Goal: Task Accomplishment & Management: Manage account settings

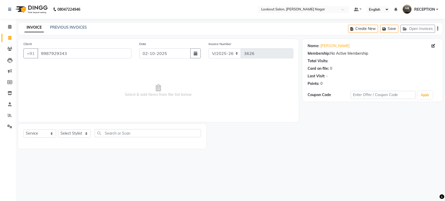
select select "150"
select select "service"
click at [109, 56] on input "9987929343" at bounding box center [84, 53] width 94 height 10
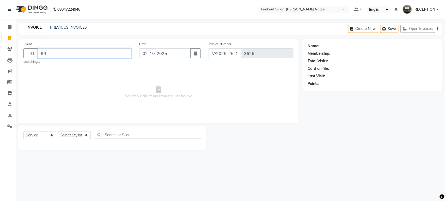
type input "9"
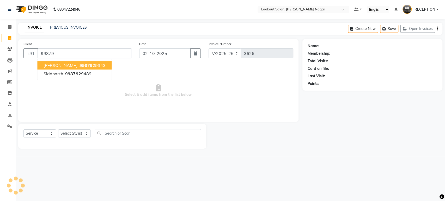
type input "9987"
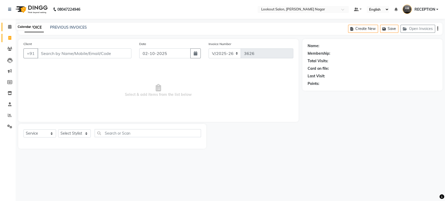
click at [5, 25] on span at bounding box center [9, 27] width 9 height 6
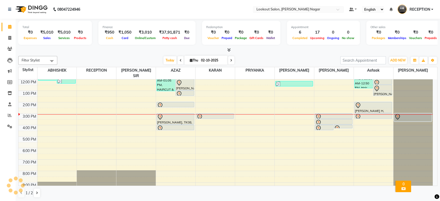
scroll to position [47, 0]
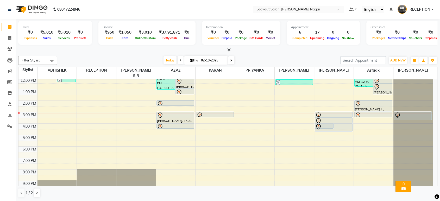
drag, startPoint x: 342, startPoint y: 120, endPoint x: 342, endPoint y: 123, distance: 3.1
click at [342, 124] on div "VIDHUTI, TK03, 04:00 PM-04:30 PM, Waxing - Full Legs (Regular) meera rajput, TK…" at bounding box center [333, 112] width 39 height 160
click at [342, 124] on div at bounding box center [333, 127] width 37 height 6
click at [342, 124] on div "8:00 AM 9:00 AM 10:00 AM 11:00 AM 12:00 PM 1:00 PM 2:00 PM 3:00 PM 4:00 PM 5:00…" at bounding box center [225, 112] width 414 height 160
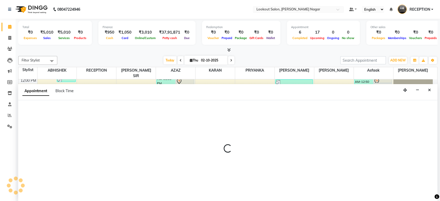
scroll to position [0, 0]
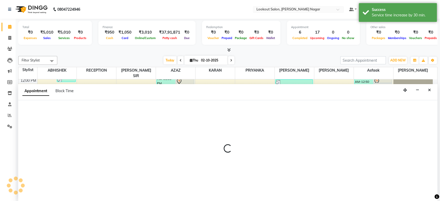
select select "43154"
select select "tentative"
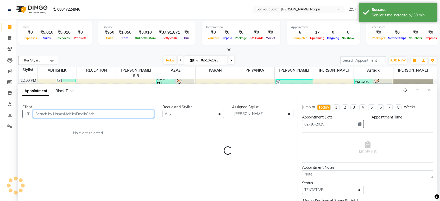
select select "990"
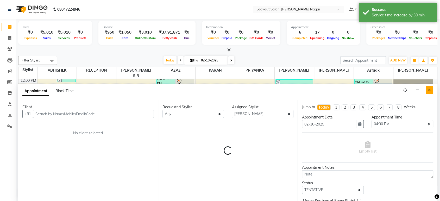
click at [429, 88] on icon "Close" at bounding box center [429, 90] width 3 height 4
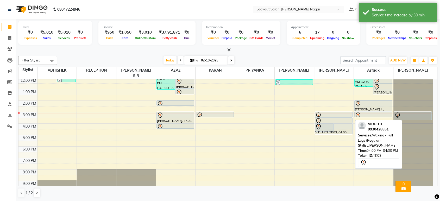
drag, startPoint x: 342, startPoint y: 122, endPoint x: 344, endPoint y: 126, distance: 4.9
click at [344, 126] on div "meera rajput, TK04, 04:00 PM-04:45 PM, Waxing - Under Arms (Regular) VIDHUTI, T…" at bounding box center [333, 112] width 39 height 160
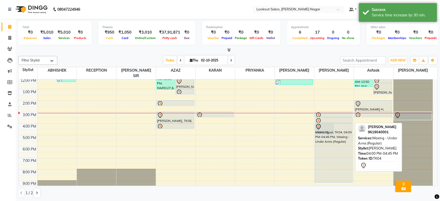
drag, startPoint x: 339, startPoint y: 125, endPoint x: 337, endPoint y: 179, distance: 53.7
click at [337, 179] on div "8:00 AM 9:00 AM 10:00 AM 11:00 AM 12:00 PM 1:00 PM 2:00 PM 3:00 PM 4:00 PM 5:00…" at bounding box center [225, 112] width 414 height 160
select select "43154"
select select "1260"
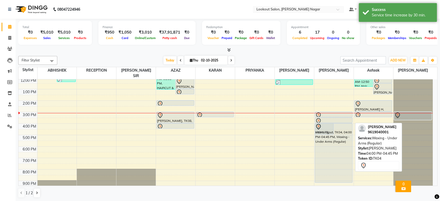
select select "tentative"
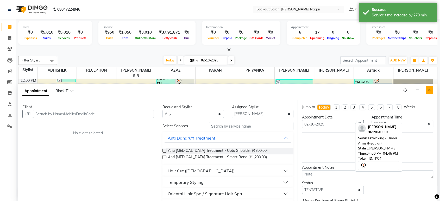
click at [427, 86] on button "Close" at bounding box center [430, 90] width 8 height 8
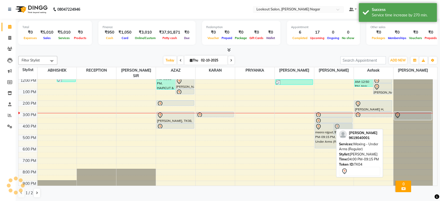
drag, startPoint x: 325, startPoint y: 177, endPoint x: 329, endPoint y: 143, distance: 33.3
click at [329, 143] on div "8:00 AM 9:00 AM 10:00 AM 11:00 AM 12:00 PM 1:00 PM 2:00 PM 3:00 PM 4:00 PM 5:00…" at bounding box center [225, 112] width 414 height 160
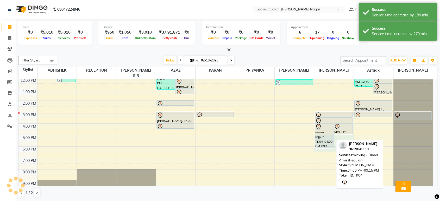
drag, startPoint x: 329, startPoint y: 143, endPoint x: 333, endPoint y: 129, distance: 15.1
click at [333, 129] on div "8:00 AM 9:00 AM 10:00 AM 11:00 AM 12:00 PM 1:00 PM 2:00 PM 3:00 PM 4:00 PM 5:00…" at bounding box center [225, 112] width 414 height 160
select select "43154"
select select "1020"
select select "tentative"
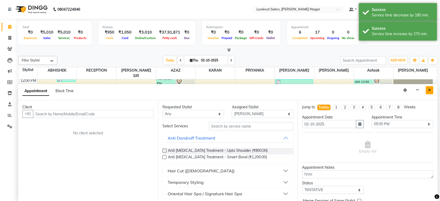
click at [427, 90] on button "Close" at bounding box center [430, 90] width 8 height 8
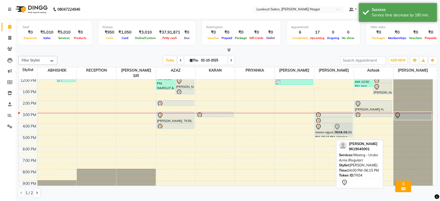
drag, startPoint x: 330, startPoint y: 141, endPoint x: 331, endPoint y: 131, distance: 10.2
click at [331, 131] on div "meera rajput, TK04, 04:00 PM-06:15 PM, Waxing - Under Arms (Regular) VIDHUTI, T…" at bounding box center [333, 112] width 39 height 160
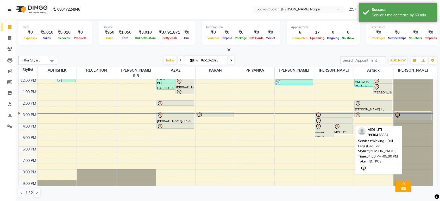
click at [336, 117] on div "meera rajput, TK04, 04:00 PM-05:15 PM, Waxing - Under Arms (Regular) VIDHUTI, T…" at bounding box center [333, 112] width 39 height 160
click at [336, 117] on div "VIDHUTI, TK03, 03:30 PM-04:00 PM, Threading - Eyebrows" at bounding box center [334, 120] width 38 height 6
select select "43154"
select select "930"
select select "tentative"
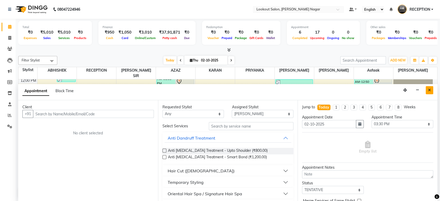
click at [427, 89] on button "Close" at bounding box center [430, 90] width 8 height 8
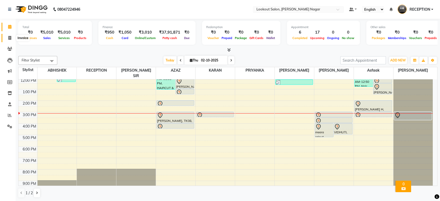
select select "service"
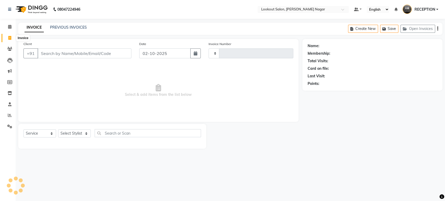
type input "3626"
select select "150"
type input "8291789467"
click at [116, 54] on span "Add Client" at bounding box center [118, 53] width 21 height 5
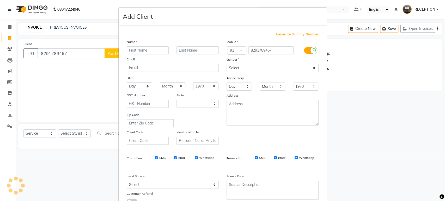
select select "22"
click at [140, 49] on input "text" at bounding box center [148, 50] width 42 height 8
type input "RITIK"
click at [157, 39] on div "Generate Dummy Number Name RITIK Email DOB Day 01 02 03 04 05 06 07 08 09 10 11…" at bounding box center [222, 120] width 199 height 176
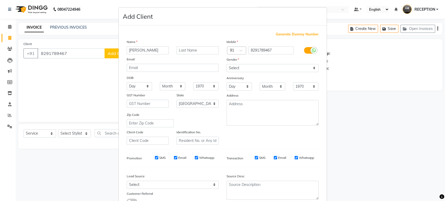
click at [157, 39] on div "Generate Dummy Number Name RITIK Email DOB Day 01 02 03 04 05 06 07 08 09 10 11…" at bounding box center [222, 120] width 199 height 176
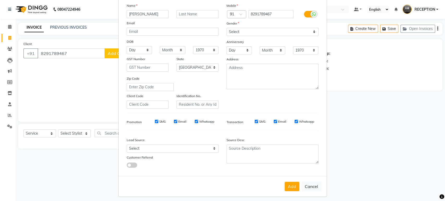
scroll to position [38, 0]
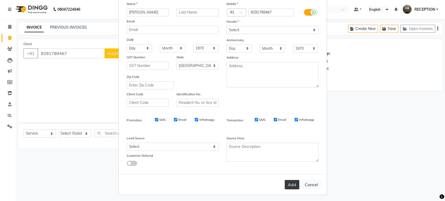
click at [288, 181] on button "Add" at bounding box center [291, 184] width 15 height 9
click at [292, 184] on button "Add" at bounding box center [291, 184] width 15 height 9
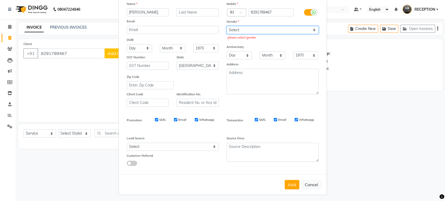
click at [250, 27] on select "Select [DEMOGRAPHIC_DATA] [DEMOGRAPHIC_DATA] Other Prefer Not To Say" at bounding box center [272, 30] width 92 height 8
select select "male"
click at [226, 26] on select "Select [DEMOGRAPHIC_DATA] [DEMOGRAPHIC_DATA] Other Prefer Not To Say" at bounding box center [272, 30] width 92 height 8
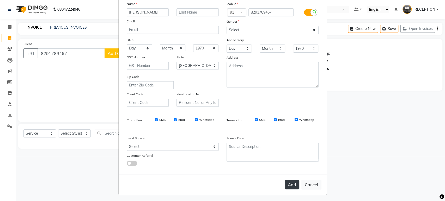
click at [286, 182] on button "Add" at bounding box center [291, 184] width 15 height 9
click at [286, 182] on div "Add Cancel" at bounding box center [222, 184] width 208 height 21
select select
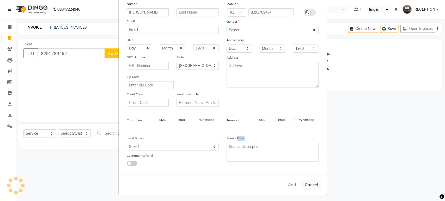
select select "null"
select select
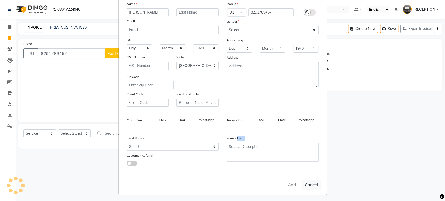
checkbox input "false"
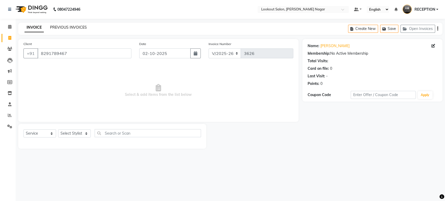
click at [70, 29] on link "PREVIOUS INVOICES" at bounding box center [68, 27] width 37 height 5
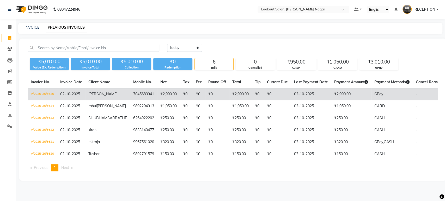
click at [205, 98] on td "₹0" at bounding box center [217, 94] width 24 height 12
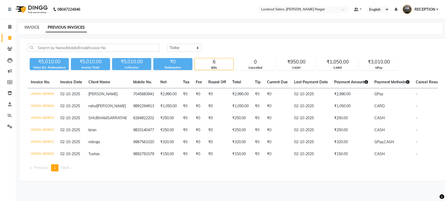
select select "service"
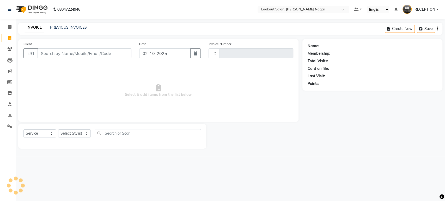
type input "3626"
select select "150"
click at [70, 26] on link "PREVIOUS INVOICES" at bounding box center [68, 27] width 37 height 5
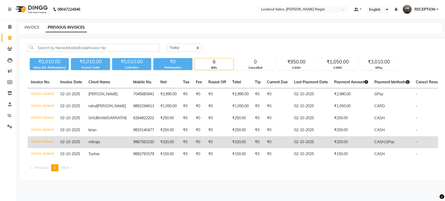
drag, startPoint x: 221, startPoint y: 150, endPoint x: 212, endPoint y: 152, distance: 9.2
click at [212, 148] on td "₹0" at bounding box center [217, 142] width 24 height 12
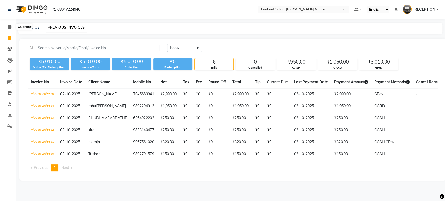
click at [6, 26] on span at bounding box center [9, 27] width 9 height 6
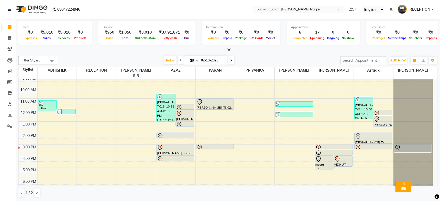
scroll to position [29, 0]
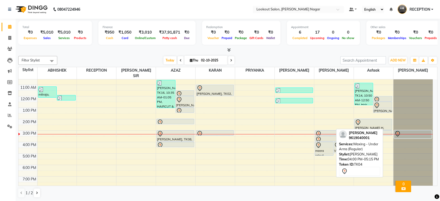
click at [330, 142] on div at bounding box center [324, 145] width 18 height 6
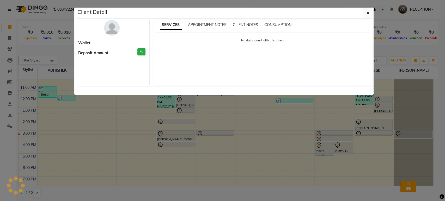
select select "7"
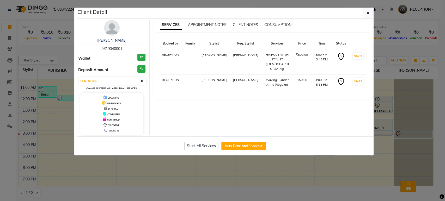
click at [332, 137] on ngb-modal-window "Client Detail meera rajput 9619040001 Wallet ₹0 Deposit Amount ₹0 Select IN SER…" at bounding box center [222, 100] width 445 height 201
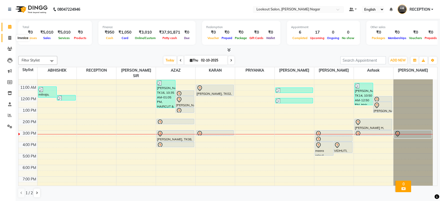
click at [8, 38] on span at bounding box center [9, 38] width 9 height 6
select select "service"
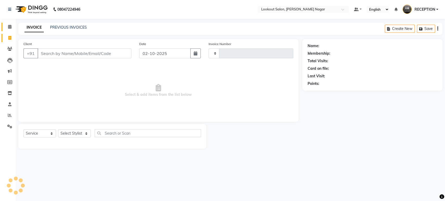
type input "3626"
select select "150"
click at [41, 40] on div "Client +91 Date 02-10-2025 Invoice Number V/2025 V/2025-26 3626 Select & add it…" at bounding box center [158, 80] width 280 height 83
drag, startPoint x: 72, startPoint y: 29, endPoint x: 66, endPoint y: 172, distance: 143.1
click at [62, 27] on link "PREVIOUS INVOICES" at bounding box center [68, 27] width 37 height 5
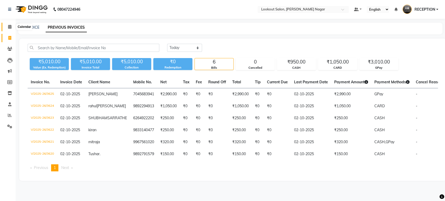
click at [9, 27] on icon at bounding box center [9, 27] width 3 height 4
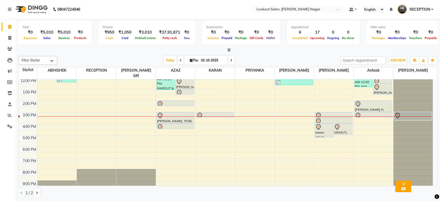
scroll to position [47, 0]
click at [231, 61] on icon at bounding box center [231, 60] width 2 height 3
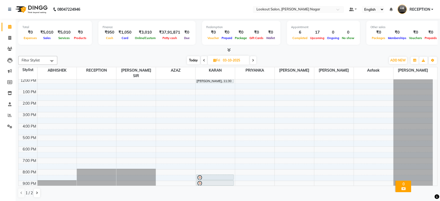
click at [253, 59] on icon at bounding box center [253, 60] width 2 height 3
click at [252, 60] on span at bounding box center [254, 60] width 6 height 8
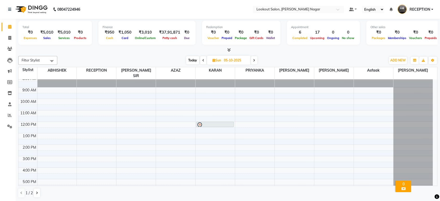
scroll to position [0, 0]
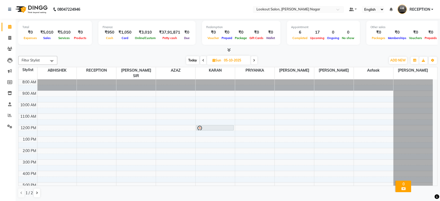
click at [255, 60] on span at bounding box center [254, 60] width 6 height 8
click at [254, 59] on icon at bounding box center [254, 60] width 2 height 3
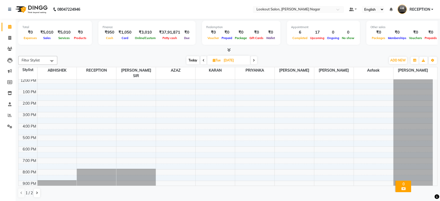
click at [254, 61] on icon at bounding box center [254, 60] width 2 height 3
click at [256, 60] on span at bounding box center [255, 60] width 6 height 8
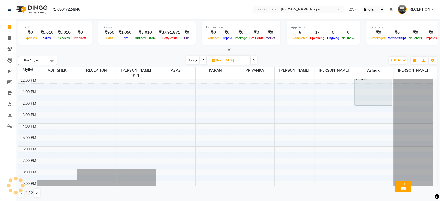
click at [256, 60] on span at bounding box center [254, 60] width 6 height 8
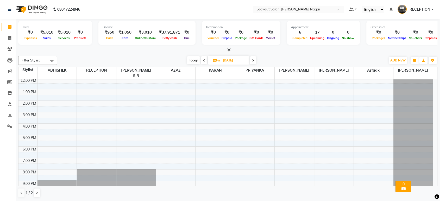
click at [196, 58] on span "Today" at bounding box center [193, 60] width 13 height 8
type input "02-10-2025"
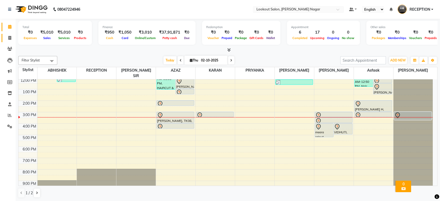
click at [10, 42] on link "Invoice" at bounding box center [8, 38] width 12 height 9
select select "service"
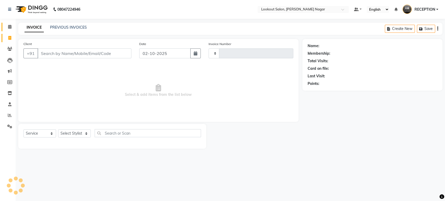
type input "3626"
select select "150"
click at [67, 27] on link "PREVIOUS INVOICES" at bounding box center [68, 27] width 37 height 5
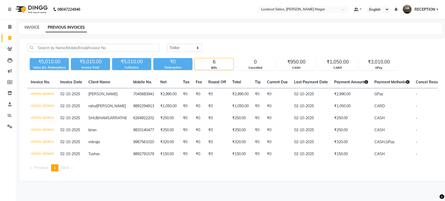
click at [34, 29] on link "INVOICE" at bounding box center [31, 27] width 15 height 5
select select "service"
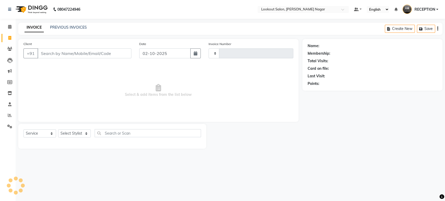
type input "3626"
select select "150"
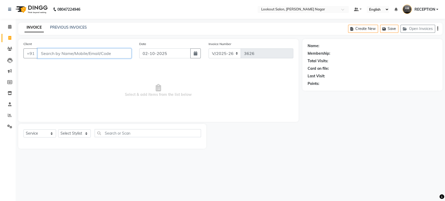
click at [102, 50] on input "Client" at bounding box center [84, 53] width 94 height 10
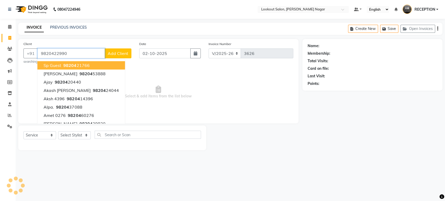
type input "9820422990"
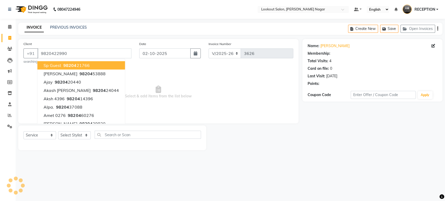
select select "1: Object"
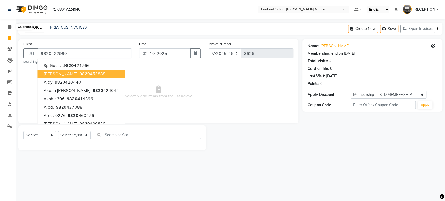
click at [10, 26] on icon at bounding box center [9, 27] width 3 height 4
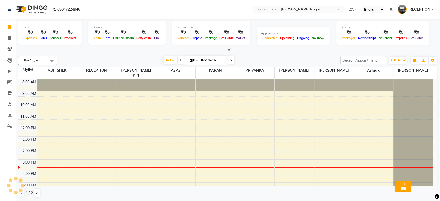
scroll to position [37, 0]
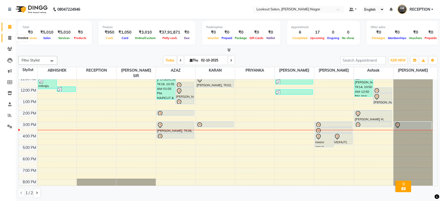
click at [9, 39] on icon at bounding box center [9, 38] width 3 height 4
select select "service"
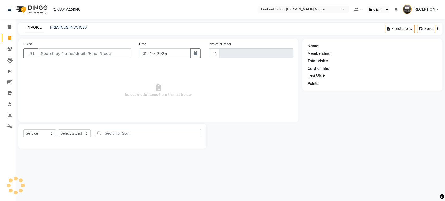
click at [79, 48] on div "Client +91" at bounding box center [78, 51] width 116 height 21
type input "3626"
select select "150"
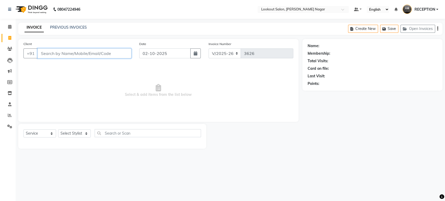
click at [98, 53] on input "Client" at bounding box center [84, 53] width 94 height 10
click at [99, 52] on input "Client" at bounding box center [84, 53] width 94 height 10
click at [100, 52] on input "Client" at bounding box center [84, 53] width 94 height 10
click at [103, 58] on input "Client" at bounding box center [84, 53] width 94 height 10
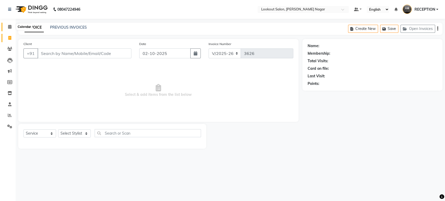
click at [6, 27] on span at bounding box center [9, 27] width 9 height 6
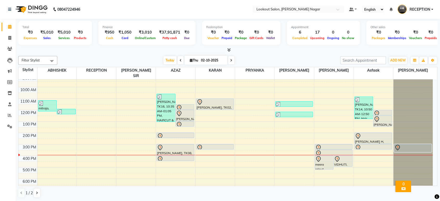
scroll to position [47, 0]
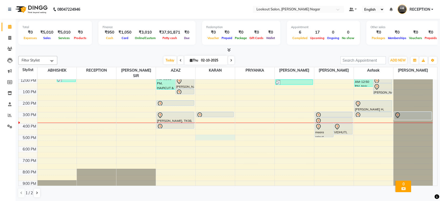
click at [214, 129] on div "8:00 AM 9:00 AM 10:00 AM 11:00 AM 12:00 PM 1:00 PM 2:00 PM 3:00 PM 4:00 PM 5:00…" at bounding box center [225, 112] width 414 height 160
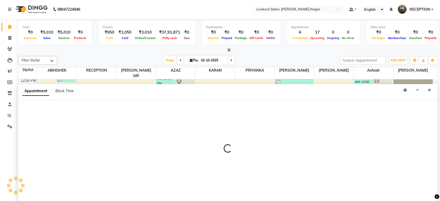
select select "11447"
select select "1020"
select select "tentative"
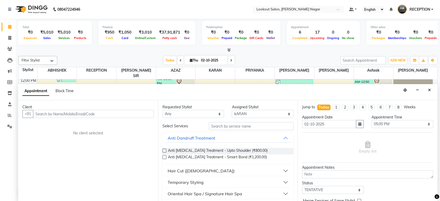
click at [108, 113] on input "text" at bounding box center [93, 114] width 121 height 8
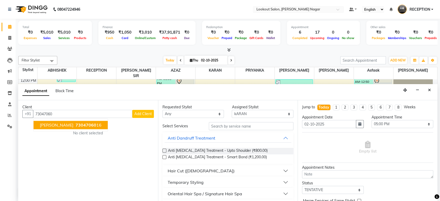
click at [88, 123] on ngb-highlight "73047060 16" at bounding box center [87, 125] width 27 height 5
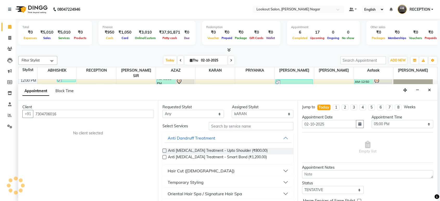
type input "7304706016"
click at [215, 112] on select "Any ABHISHEK Asfaak AZAZ DHARMESH SIR kARAN PRIYANKA RECEPTION rinki shailendar…" at bounding box center [193, 114] width 62 height 8
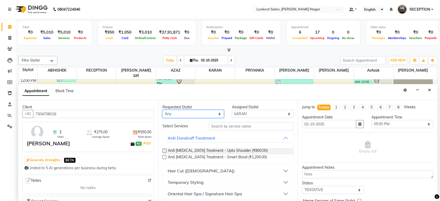
select select "11447"
click at [162, 110] on select "Any ABHISHEK Asfaak AZAZ DHARMESH SIR kARAN PRIYANKA RECEPTION rinki shailendar…" at bounding box center [193, 114] width 62 height 8
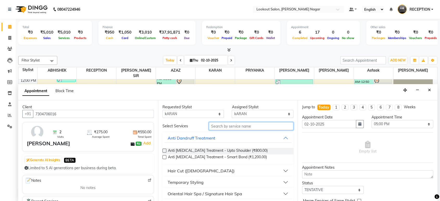
click at [229, 125] on input "text" at bounding box center [251, 126] width 85 height 8
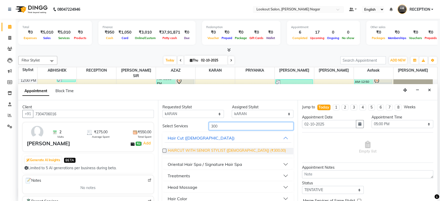
type input "300"
click at [222, 148] on span "HAIRCUT WITH SENIOR STYLIST (MALE) (₹300.00)" at bounding box center [227, 151] width 118 height 7
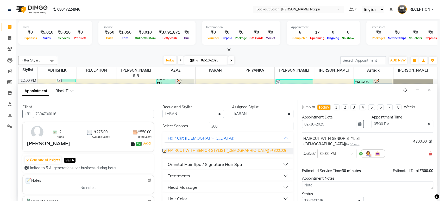
checkbox input "false"
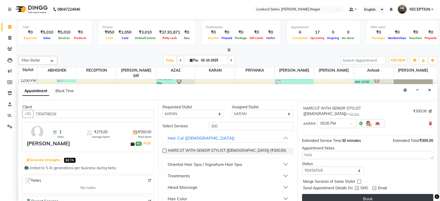
scroll to position [31, 0]
click at [388, 193] on button "Book" at bounding box center [367, 197] width 131 height 9
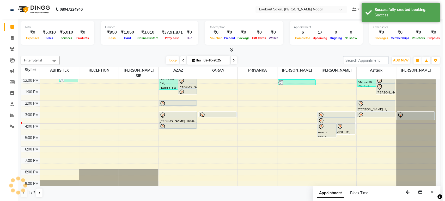
scroll to position [0, 0]
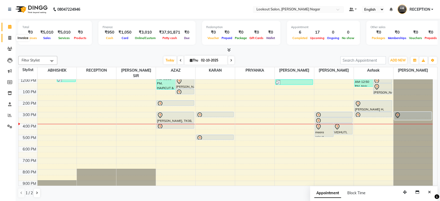
click at [10, 37] on icon at bounding box center [9, 38] width 3 height 4
select select "service"
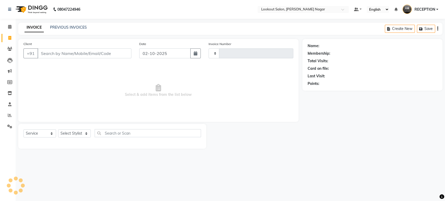
type input "3626"
select select "150"
click at [92, 52] on input "Client" at bounding box center [84, 53] width 94 height 10
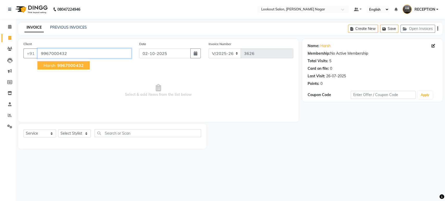
click at [102, 56] on input "9967000432" at bounding box center [84, 53] width 94 height 10
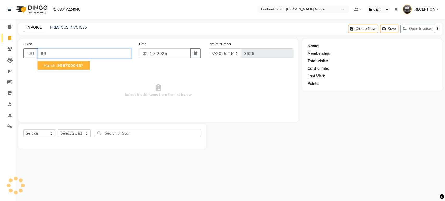
type input "9"
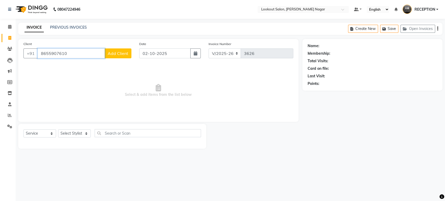
type input "8655907610"
click at [115, 55] on span "Add Client" at bounding box center [118, 53] width 21 height 5
select select "22"
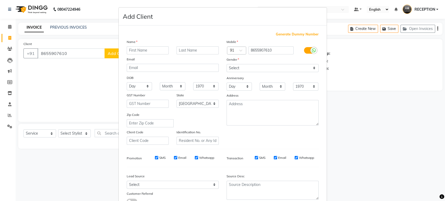
click at [146, 48] on input "text" at bounding box center [148, 50] width 42 height 8
type input "[PERSON_NAME]"
click at [248, 66] on select "Select Male Female Other Prefer Not To Say" at bounding box center [272, 68] width 92 height 8
select select "[DEMOGRAPHIC_DATA]"
click at [226, 64] on select "Select Male Female Other Prefer Not To Say" at bounding box center [272, 68] width 92 height 8
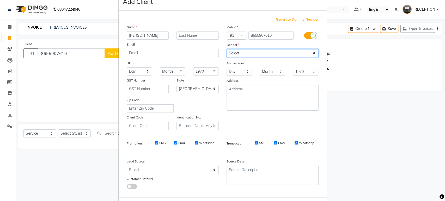
scroll to position [38, 0]
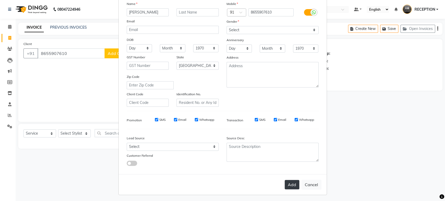
click at [289, 184] on button "Add" at bounding box center [291, 184] width 15 height 9
select select
select select "null"
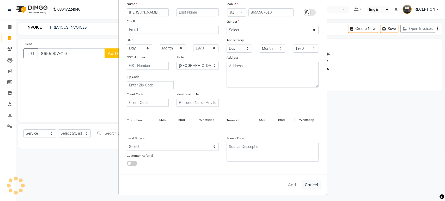
select select
checkbox input "false"
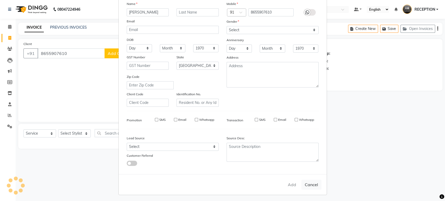
checkbox input "false"
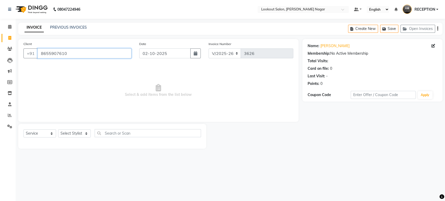
click at [76, 53] on input "8655907610" at bounding box center [84, 53] width 94 height 10
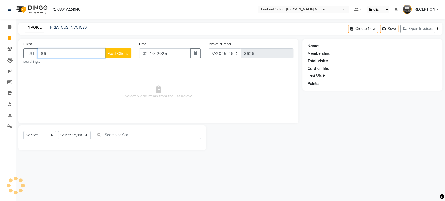
type input "8"
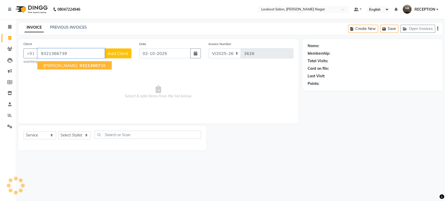
type input "9321366739"
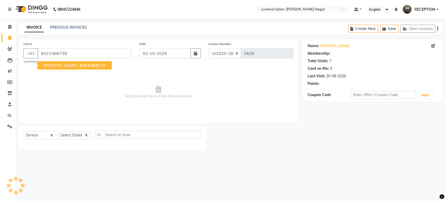
click at [87, 67] on span "93213667" at bounding box center [89, 65] width 21 height 5
click at [87, 67] on span "Select & add items from the list below" at bounding box center [158, 92] width 270 height 52
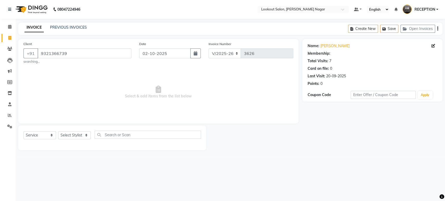
select select "1: Object"
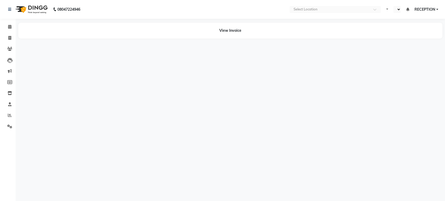
select select "en"
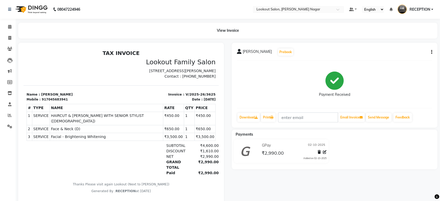
click at [163, 122] on td "₹450.00" at bounding box center [173, 118] width 21 height 13
click at [163, 121] on td "₹450.00" at bounding box center [173, 118] width 21 height 13
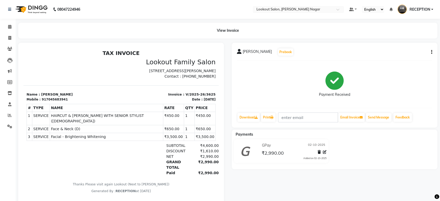
click at [82, 123] on span "HAIRCUT & BEARD WITH SENIOR STYLIST (MALE)" at bounding box center [106, 118] width 111 height 11
click at [71, 129] on span "Face & Neck (D)" at bounding box center [106, 128] width 111 height 5
click at [74, 130] on span "Face & Neck (D)" at bounding box center [106, 128] width 111 height 5
click at [79, 129] on span "Face & Neck (D)" at bounding box center [106, 128] width 111 height 5
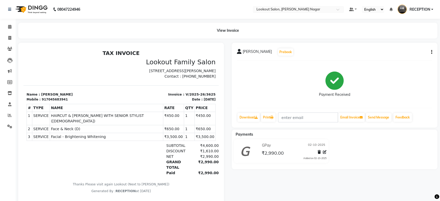
click at [77, 129] on span "Face & Neck (D)" at bounding box center [106, 128] width 111 height 5
click at [76, 129] on span "Face & Neck (D)" at bounding box center [106, 128] width 111 height 5
click at [8, 39] on icon at bounding box center [9, 38] width 3 height 4
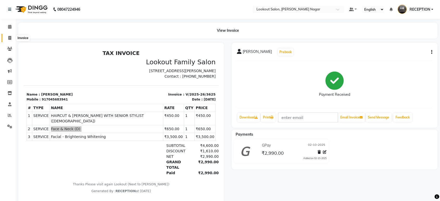
select select "service"
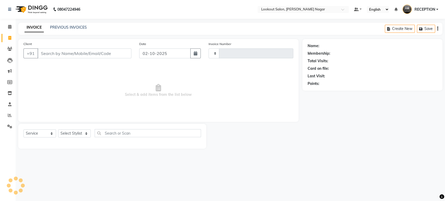
type input "3626"
select select "150"
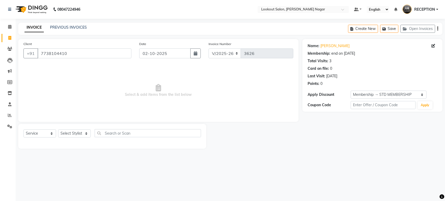
select select "150"
select select "service"
select select "1: Object"
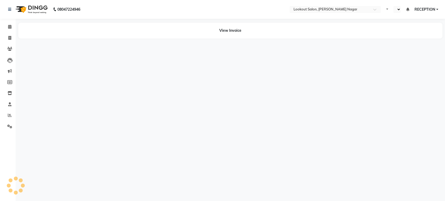
select select "en"
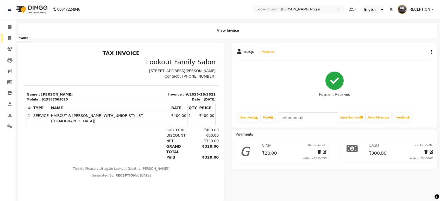
click at [8, 37] on icon at bounding box center [9, 38] width 3 height 4
select select "150"
select select "service"
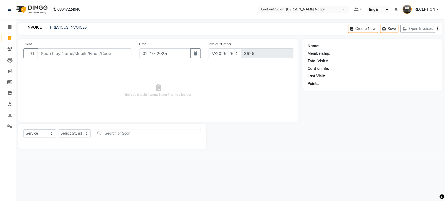
click at [79, 50] on input "Client" at bounding box center [84, 53] width 94 height 10
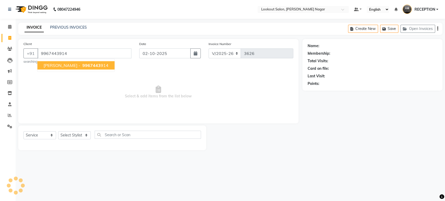
type input "9967443914"
select select "1: Object"
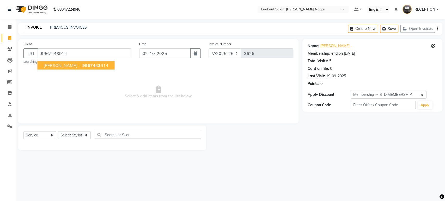
click at [60, 64] on span "Ruchika -" at bounding box center [61, 65] width 36 height 5
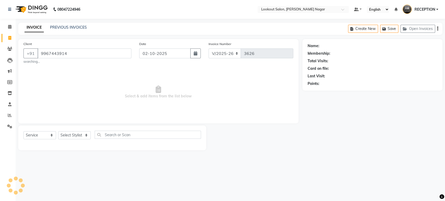
select select "1: Object"
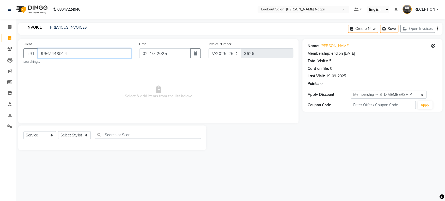
drag, startPoint x: 72, startPoint y: 53, endPoint x: 74, endPoint y: 63, distance: 10.5
click at [74, 63] on div "Client +91 9967443914 searching..." at bounding box center [78, 52] width 116 height 23
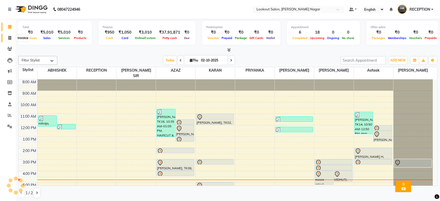
click at [9, 38] on icon at bounding box center [9, 38] width 3 height 4
select select "service"
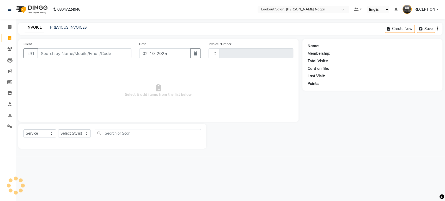
type input "3626"
select select "150"
click at [88, 53] on input "Client" at bounding box center [84, 53] width 94 height 10
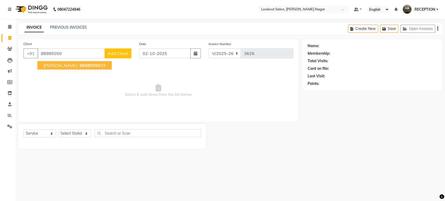
click at [86, 66] on span "88985050" at bounding box center [89, 65] width 21 height 5
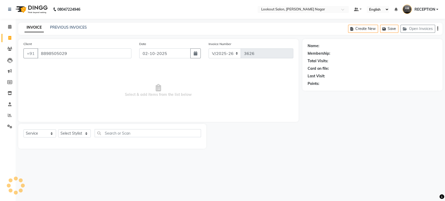
type input "8898505029"
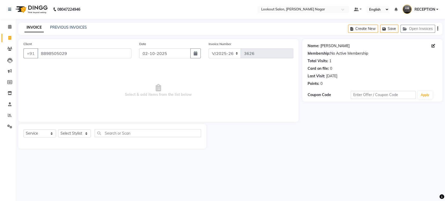
click at [328, 45] on link "[PERSON_NAME]" at bounding box center [334, 45] width 29 height 5
click at [9, 27] on icon at bounding box center [9, 27] width 3 height 4
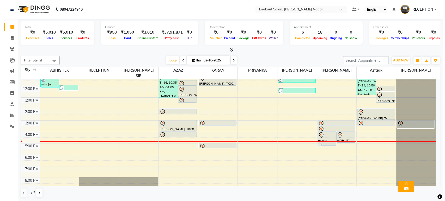
scroll to position [47, 0]
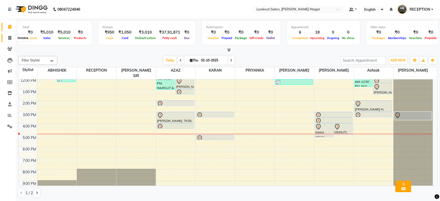
click at [10, 39] on icon at bounding box center [9, 38] width 3 height 4
select select "service"
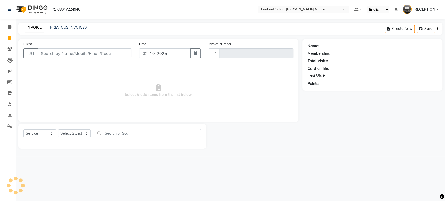
type input "3626"
select select "150"
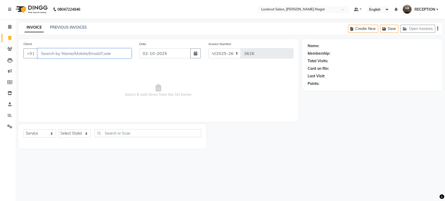
click at [89, 54] on input "Client" at bounding box center [84, 53] width 94 height 10
click at [117, 54] on input "Client" at bounding box center [84, 53] width 94 height 10
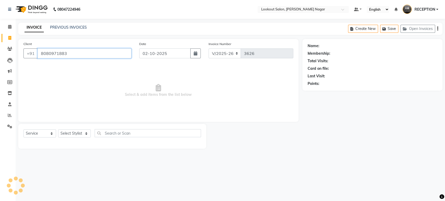
type input "8080971883"
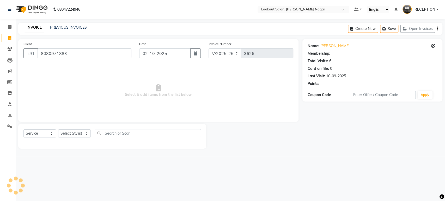
select select "1: Object"
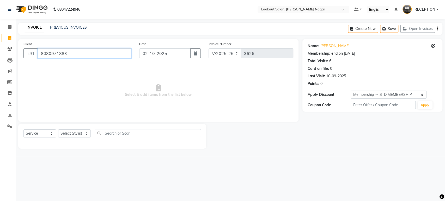
drag, startPoint x: 102, startPoint y: 55, endPoint x: 107, endPoint y: 64, distance: 10.0
click at [107, 64] on div "Client +91 8080971883 Date 02-10-2025 Invoice Number V/2025 V/2025-26 3626 Sele…" at bounding box center [158, 80] width 280 height 83
click at [102, 59] on div "Client +91 8080971883" at bounding box center [78, 51] width 116 height 21
click at [101, 53] on input "8080971883" at bounding box center [84, 53] width 94 height 10
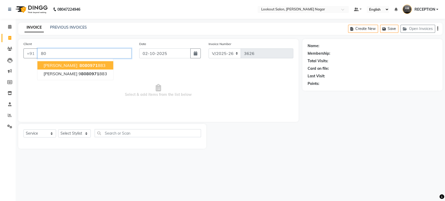
type input "8"
click at [99, 63] on button "meera rajput 961904000 1" at bounding box center [74, 65] width 74 height 8
type input "9619040001"
click at [99, 63] on div "Client +91 9619040001 meera rajput 961904000 1 Add Client Date 02-10-2025 Invoi…" at bounding box center [158, 80] width 280 height 83
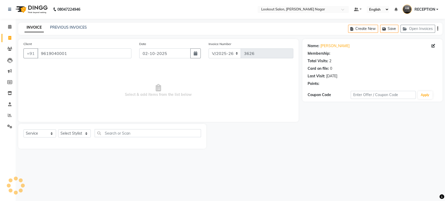
select select "1: Object"
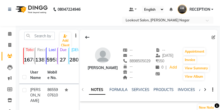
click at [208, 89] on div "NOTES FORMULA SERVICES PRODUCTS INVOICES APPOINTMENTS MEMBERSHIP PACKAGES VOUCH…" at bounding box center [148, 90] width 137 height 18
click at [207, 90] on div at bounding box center [205, 89] width 6 height 10
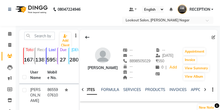
click at [205, 90] on icon at bounding box center [205, 90] width 2 height 4
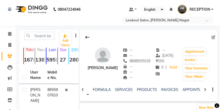
click at [205, 90] on icon at bounding box center [205, 90] width 2 height 4
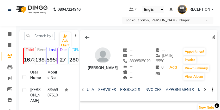
click at [205, 90] on icon at bounding box center [205, 90] width 2 height 4
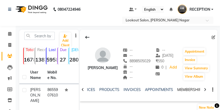
click at [190, 89] on link "MEMBERSHIP" at bounding box center [189, 89] width 24 height 5
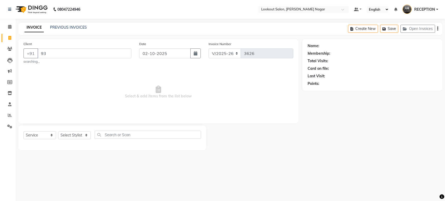
select select "150"
select select "service"
type input "9"
type input "9004001900"
click at [121, 49] on button "Add Client" at bounding box center [117, 53] width 27 height 10
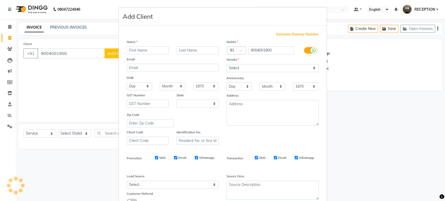
select select "22"
click at [159, 51] on input "text" at bounding box center [148, 50] width 42 height 8
type input "[PERSON_NAME]"
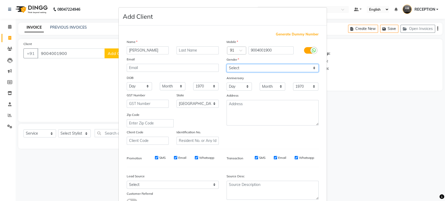
click at [263, 64] on select "Select [DEMOGRAPHIC_DATA] [DEMOGRAPHIC_DATA] Other Prefer Not To Say" at bounding box center [272, 68] width 92 height 8
select select "[DEMOGRAPHIC_DATA]"
click at [226, 64] on select "Select [DEMOGRAPHIC_DATA] [DEMOGRAPHIC_DATA] Other Prefer Not To Say" at bounding box center [272, 68] width 92 height 8
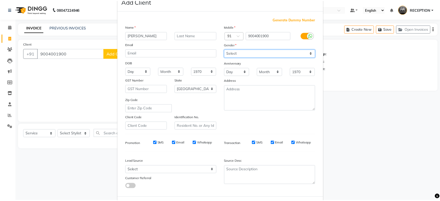
scroll to position [38, 0]
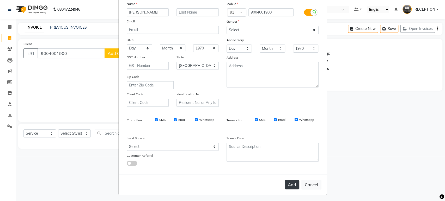
click at [295, 180] on button "Add" at bounding box center [291, 184] width 15 height 9
select select
select select "null"
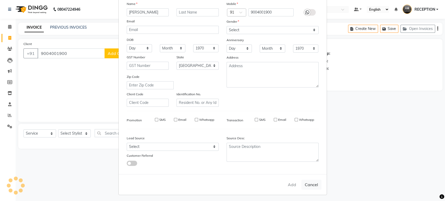
select select
checkbox input "false"
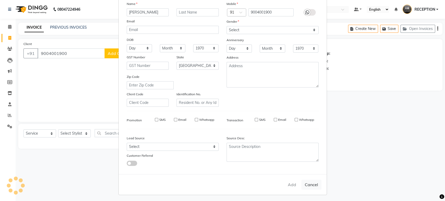
checkbox input "false"
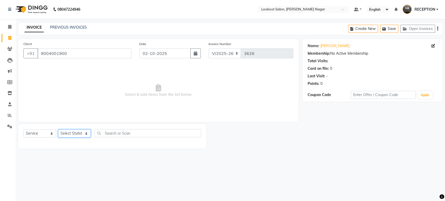
click at [81, 132] on select "Select Stylist ABHISHEK Asfaak [PERSON_NAME] [PERSON_NAME] PRIYANKA RECEPTION […" at bounding box center [74, 133] width 33 height 8
select select "92789"
click at [58, 129] on select "Select Stylist ABHISHEK Asfaak [PERSON_NAME] [PERSON_NAME] PRIYANKA RECEPTION […" at bounding box center [74, 133] width 33 height 8
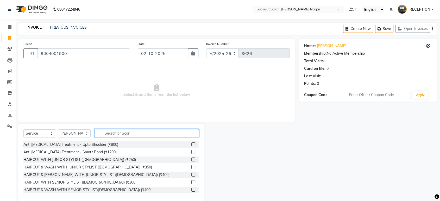
click at [128, 130] on input "text" at bounding box center [147, 133] width 104 height 8
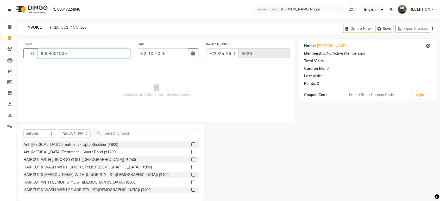
click at [102, 51] on input "9004001900" at bounding box center [83, 53] width 92 height 10
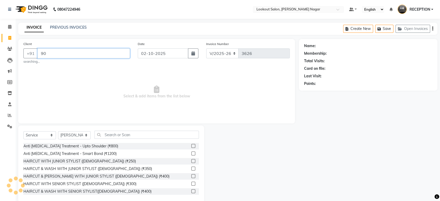
type input "9"
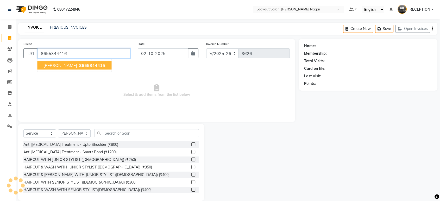
type input "8655344416"
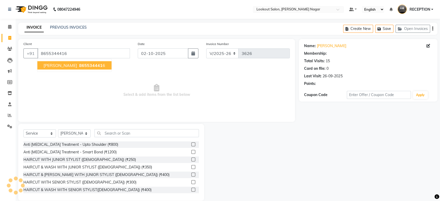
select select "1: Object"
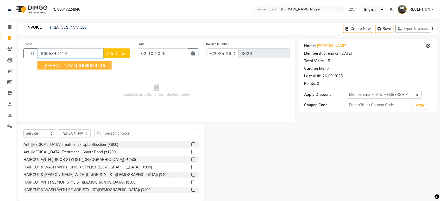
click at [92, 55] on input "8655344416" at bounding box center [70, 53] width 66 height 10
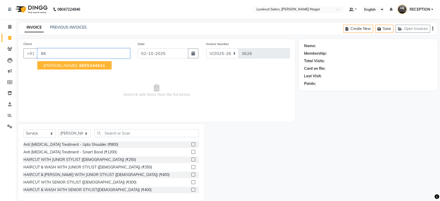
type input "8"
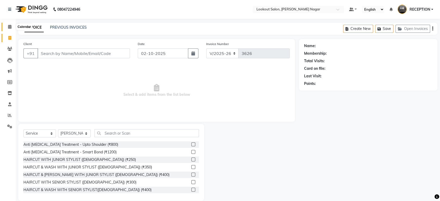
click at [9, 24] on span at bounding box center [9, 27] width 9 height 6
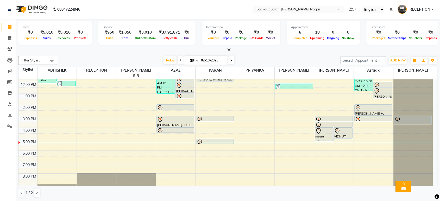
scroll to position [47, 0]
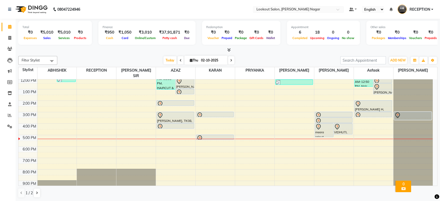
click at [214, 59] on input "02-10-2025" at bounding box center [212, 61] width 26 height 8
select select "10"
select select "2025"
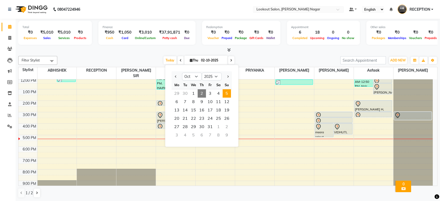
click at [227, 92] on span "5" at bounding box center [227, 93] width 8 height 8
type input "05-10-2025"
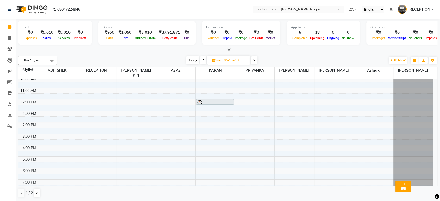
scroll to position [0, 0]
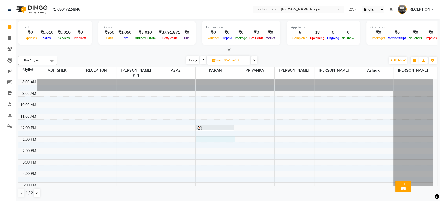
click at [210, 136] on div "8:00 AM 9:00 AM 10:00 AM 11:00 AM 12:00 PM 1:00 PM 2:00 PM 3:00 PM 4:00 PM 5:00…" at bounding box center [225, 159] width 414 height 160
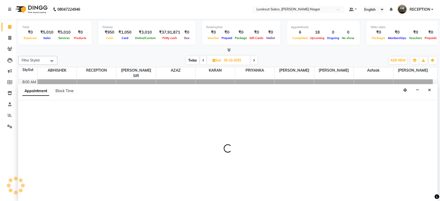
select select "11447"
select select "780"
select select "tentative"
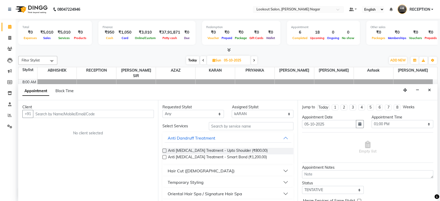
click at [87, 116] on input "text" at bounding box center [93, 114] width 121 height 8
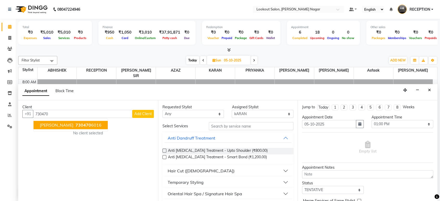
click at [82, 126] on ngb-highlight "730470 6016" at bounding box center [87, 125] width 27 height 5
type input "7304706016"
click at [82, 126] on div "Client +91 7304706016 AMI JADHAV 730470 6016 Add Client No client selected" at bounding box center [88, 150] width 140 height 101
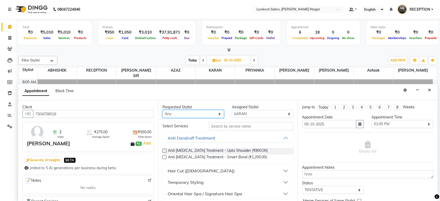
click at [177, 114] on select "Any ABHISHEK Asfaak AZAZ DHARMESH SIR kARAN PRIYANKA RECEPTION rinki shailendar…" at bounding box center [193, 114] width 62 height 8
select select "11447"
click at [162, 110] on select "Any ABHISHEK Asfaak AZAZ DHARMESH SIR kARAN PRIYANKA RECEPTION rinki shailendar…" at bounding box center [193, 114] width 62 height 8
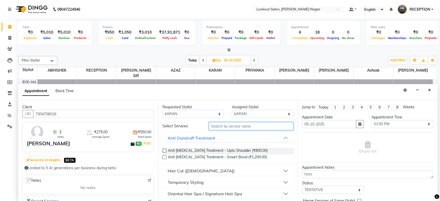
click at [227, 125] on input "text" at bounding box center [251, 126] width 85 height 8
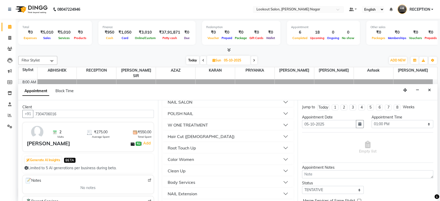
scroll to position [219, 0]
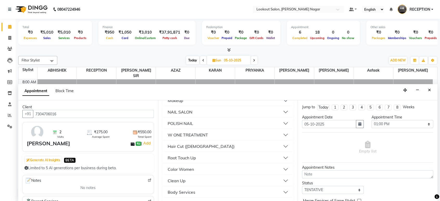
type input "500"
click at [283, 146] on button "Hair Cut (Female)" at bounding box center [228, 146] width 127 height 9
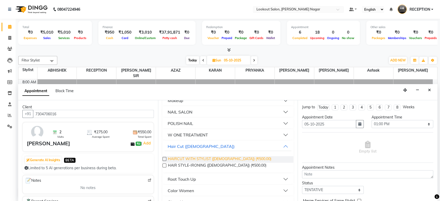
click at [229, 158] on span "HAIRCUT WITH STYLIST (Female) (₹500.00)" at bounding box center [219, 159] width 103 height 7
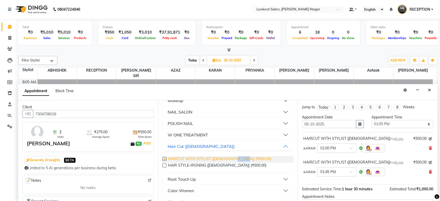
checkbox input "false"
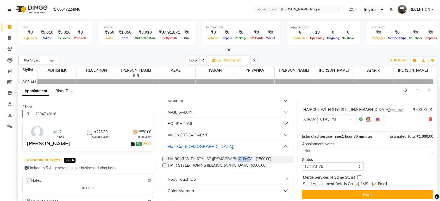
scroll to position [54, 0]
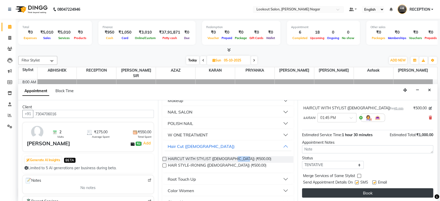
click at [357, 192] on button "Book" at bounding box center [367, 192] width 131 height 9
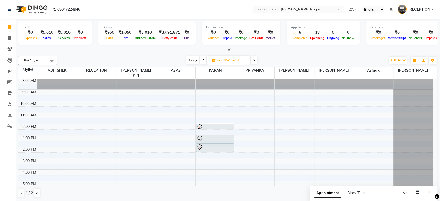
scroll to position [0, 0]
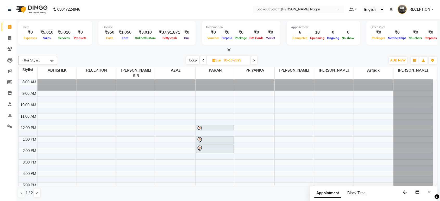
click at [201, 62] on span at bounding box center [203, 60] width 6 height 8
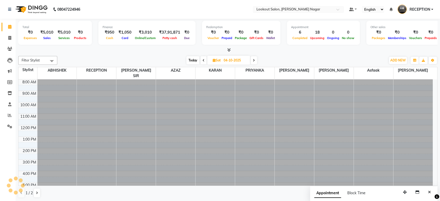
scroll to position [47, 0]
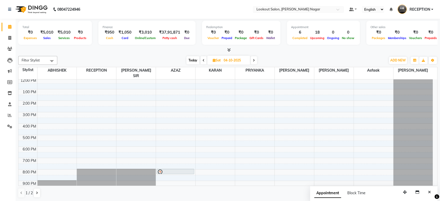
click at [201, 62] on span at bounding box center [204, 60] width 6 height 8
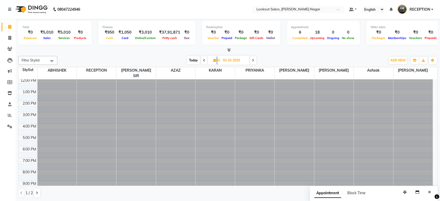
scroll to position [0, 0]
click at [201, 62] on span at bounding box center [204, 60] width 6 height 8
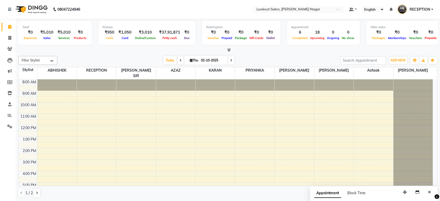
scroll to position [47, 0]
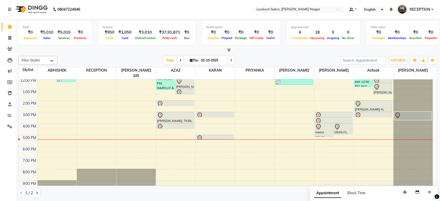
click at [229, 61] on span at bounding box center [231, 60] width 6 height 8
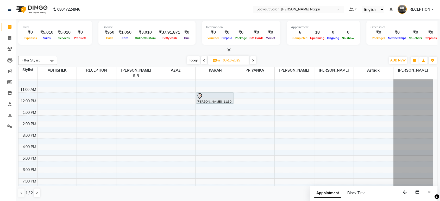
scroll to position [0, 0]
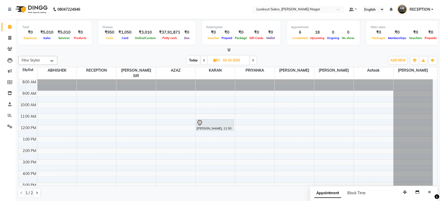
click at [203, 60] on icon at bounding box center [204, 60] width 2 height 3
type input "02-10-2025"
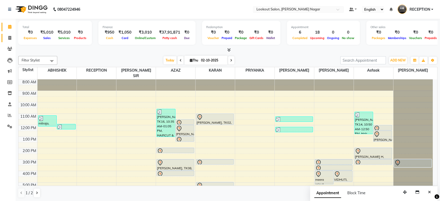
click at [9, 37] on icon at bounding box center [9, 38] width 3 height 4
select select "150"
select select "service"
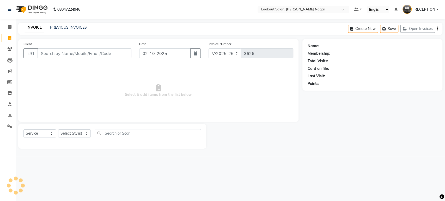
click at [102, 50] on input "Client" at bounding box center [84, 53] width 94 height 10
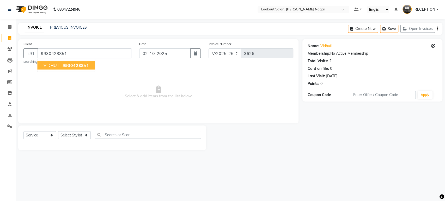
click at [64, 63] on span "99304288" at bounding box center [72, 65] width 21 height 5
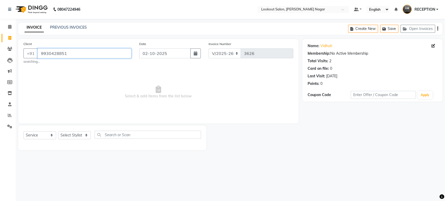
click at [125, 54] on input "9930428851" at bounding box center [84, 53] width 94 height 10
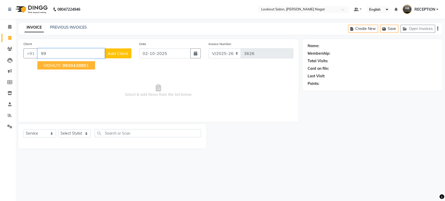
type input "9"
click at [106, 67] on button "Dimple 07/06/2026 9167373 866" at bounding box center [71, 65] width 69 height 8
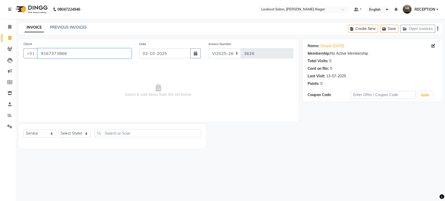
click at [90, 52] on input "9167373866" at bounding box center [84, 53] width 94 height 10
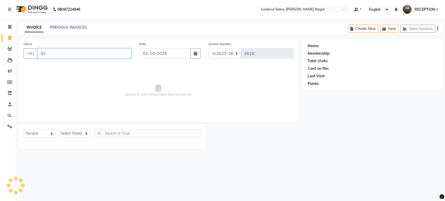
type input "9"
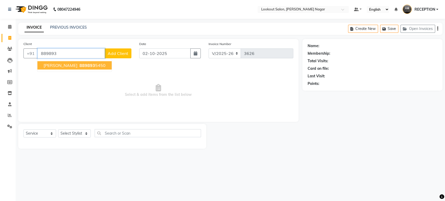
click at [83, 65] on ngb-highlight "889893 5450" at bounding box center [91, 65] width 27 height 5
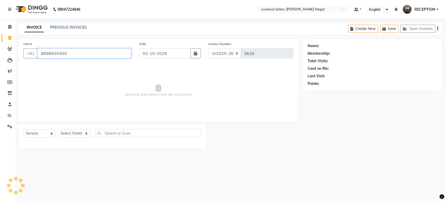
type input "8898935450"
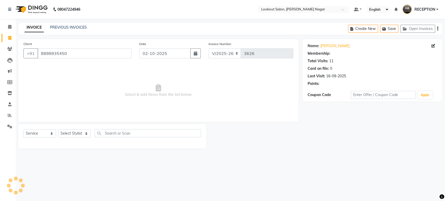
select select "1: Object"
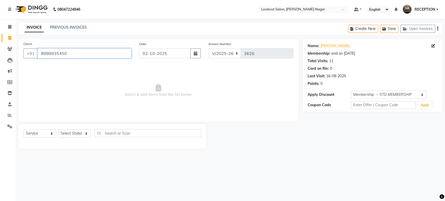
click at [102, 53] on input "8898935450" at bounding box center [84, 53] width 94 height 10
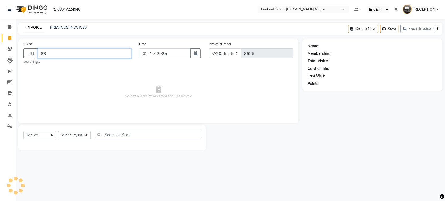
type input "8"
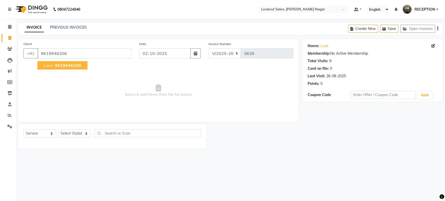
click at [72, 65] on span "9619946306" at bounding box center [68, 65] width 26 height 5
click at [72, 65] on span "Select & add items from the list below" at bounding box center [158, 91] width 270 height 52
click at [326, 47] on link "Luve" at bounding box center [324, 45] width 8 height 5
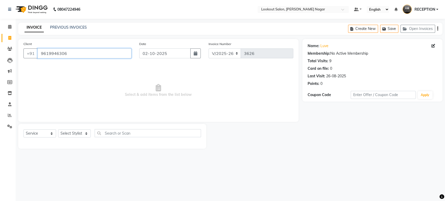
click at [97, 51] on input "9619946306" at bounding box center [84, 53] width 94 height 10
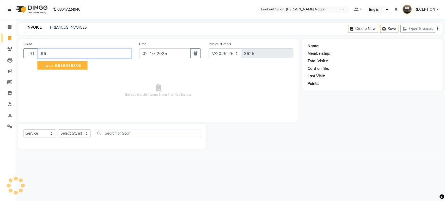
type input "9"
type input "9869063660"
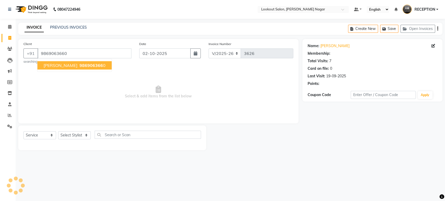
select select "1: Object"
click at [49, 67] on span "hiten" at bounding box center [60, 65] width 34 height 5
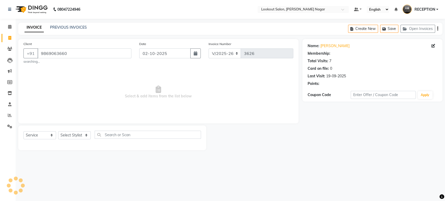
select select "1: Object"
click at [81, 47] on div "Client +91 9869063660 searching..." at bounding box center [78, 52] width 116 height 23
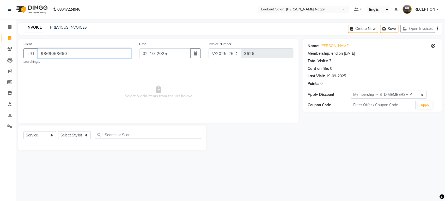
click at [84, 52] on input "9869063660" at bounding box center [84, 53] width 94 height 10
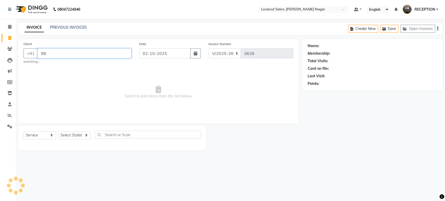
type input "9"
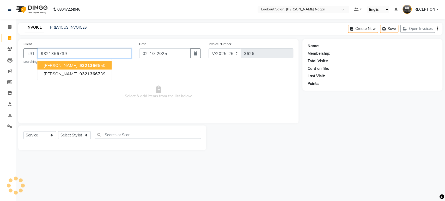
type input "9321366739"
select select "1: Object"
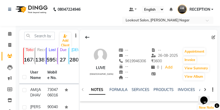
click at [204, 88] on icon at bounding box center [205, 90] width 2 height 4
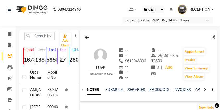
click at [204, 88] on icon at bounding box center [205, 90] width 2 height 4
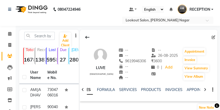
click at [203, 88] on div at bounding box center [205, 89] width 6 height 10
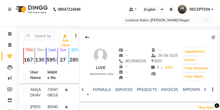
click at [202, 87] on div at bounding box center [205, 89] width 6 height 10
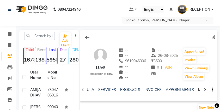
click at [198, 90] on link "MEMBERSHIP" at bounding box center [210, 89] width 24 height 5
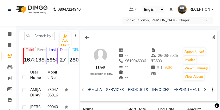
click at [205, 89] on icon at bounding box center [205, 90] width 2 height 4
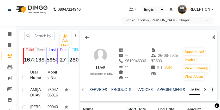
click at [205, 89] on icon at bounding box center [205, 90] width 2 height 4
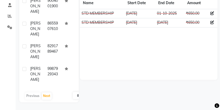
scroll to position [77, 0]
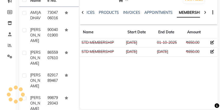
click at [217, 47] on td at bounding box center [213, 42] width 9 height 9
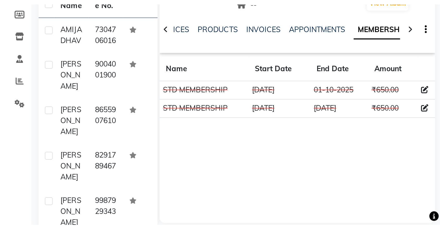
scroll to position [0, 0]
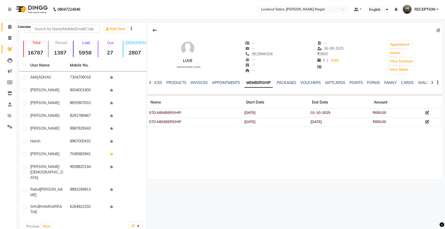
click at [10, 28] on icon at bounding box center [9, 27] width 3 height 4
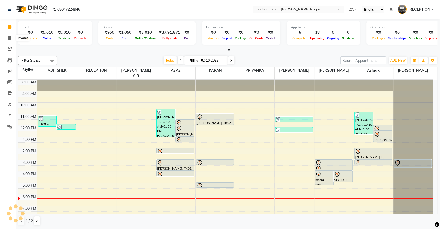
click at [6, 38] on span at bounding box center [9, 38] width 9 height 6
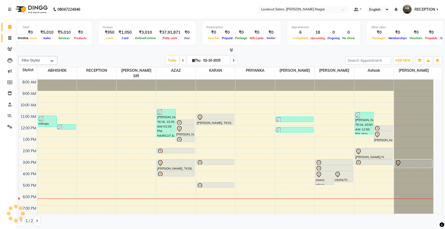
select select "service"
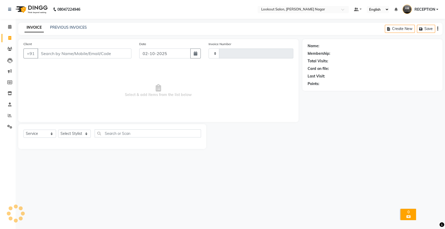
type input "3626"
select select "150"
click at [9, 50] on icon at bounding box center [9, 49] width 5 height 4
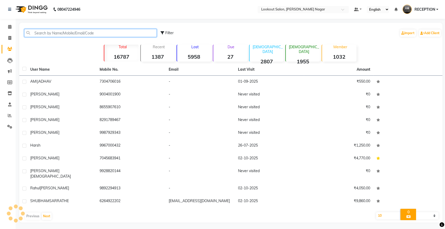
click at [94, 31] on input "text" at bounding box center [90, 33] width 132 height 8
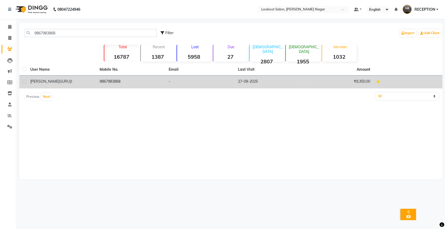
click at [132, 79] on td "9867983868" at bounding box center [130, 82] width 69 height 13
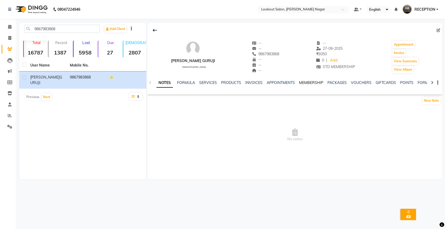
click at [220, 81] on link "MEMBERSHIP" at bounding box center [311, 82] width 24 height 5
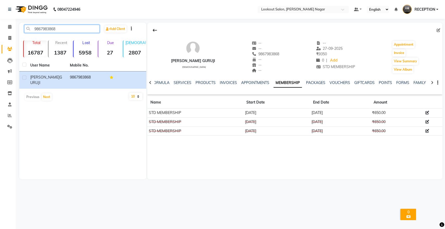
click at [59, 28] on input "9867983868" at bounding box center [61, 29] width 75 height 8
type input "986798"
